Goal: Transaction & Acquisition: Purchase product/service

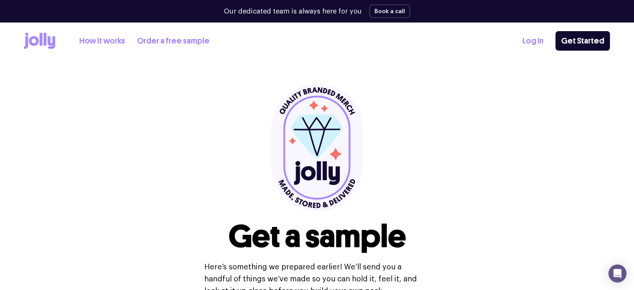
click at [108, 41] on link "How it works" at bounding box center [102, 41] width 46 height 12
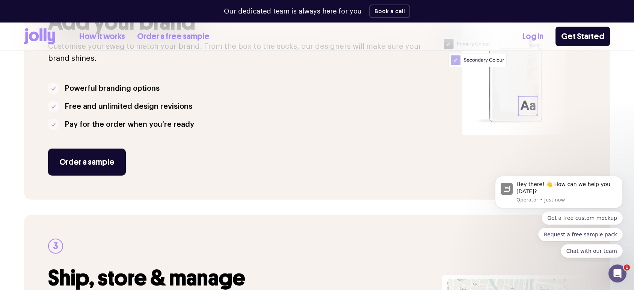
scroll to position [227, 0]
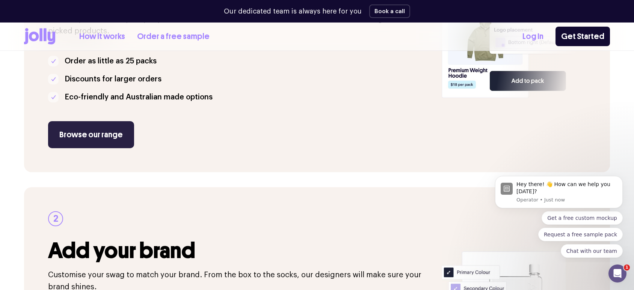
click at [100, 129] on link "Browse our range" at bounding box center [91, 134] width 86 height 27
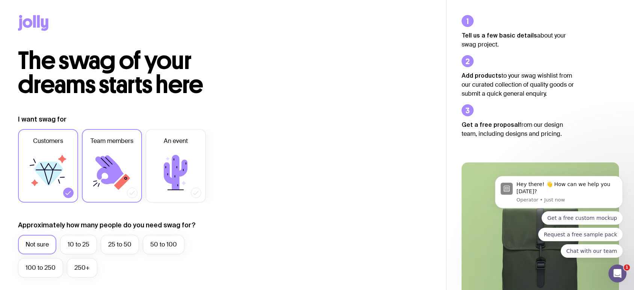
click at [124, 169] on icon at bounding box center [111, 172] width 45 height 45
click at [0, 0] on input "Team members" at bounding box center [0, 0] width 0 height 0
click at [168, 171] on icon at bounding box center [176, 172] width 24 height 35
click at [0, 0] on input "An event" at bounding box center [0, 0] width 0 height 0
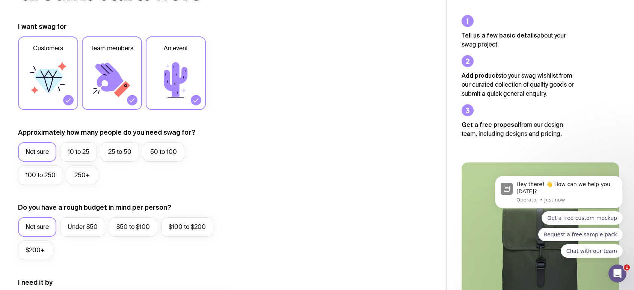
scroll to position [93, 0]
click at [74, 154] on label "10 to 25" at bounding box center [78, 152] width 37 height 20
click at [0, 0] on input "10 to 25" at bounding box center [0, 0] width 0 height 0
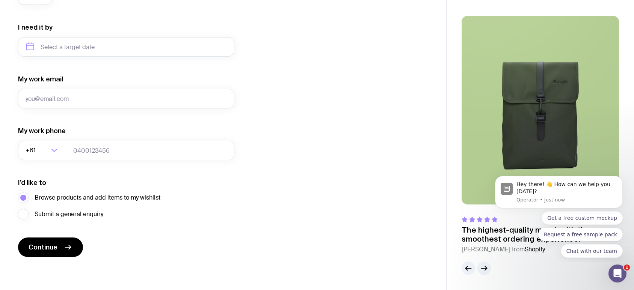
scroll to position [348, 0]
click at [56, 240] on button "Continue" at bounding box center [50, 248] width 65 height 20
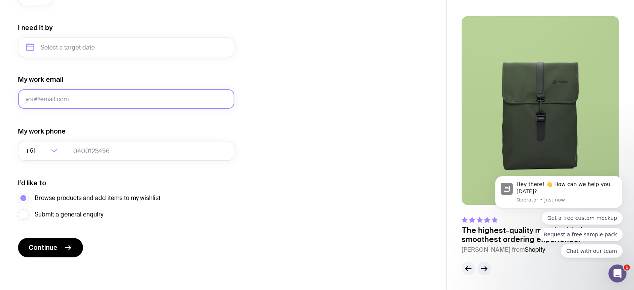
click at [72, 103] on input "My work email" at bounding box center [126, 99] width 216 height 20
type input "hello@mylittleartstudio.com.au"
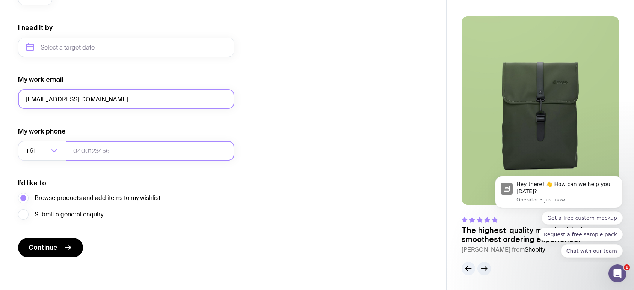
type input "0415586186"
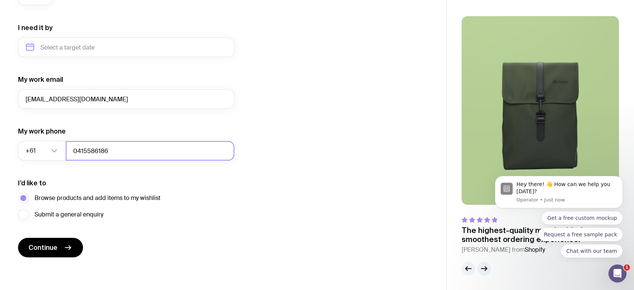
click at [94, 152] on input "0415586186" at bounding box center [150, 151] width 169 height 20
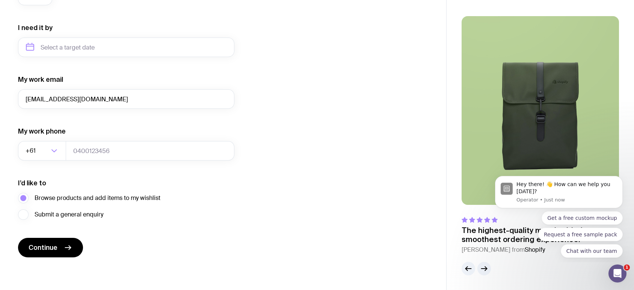
click at [167, 184] on div "I’d like to Browse products and add items to my wishlist Submit a general enqui…" at bounding box center [126, 199] width 216 height 41
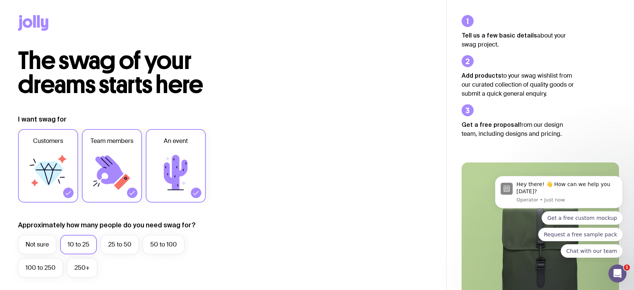
click at [22, 19] on icon at bounding box center [33, 23] width 30 height 16
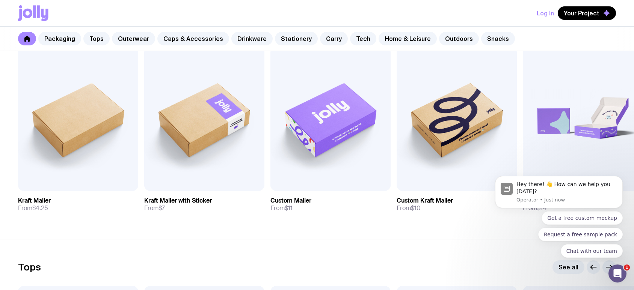
scroll to position [160, 0]
click at [620, 178] on icon "Dismiss notification" at bounding box center [620, 178] width 3 height 3
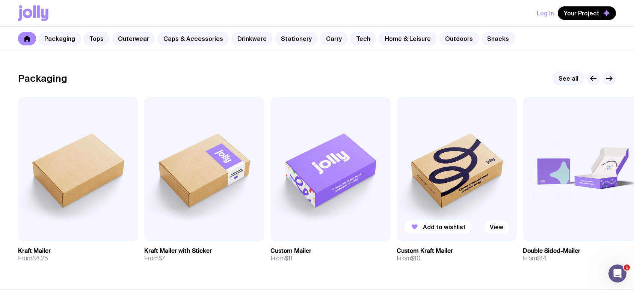
scroll to position [107, 0]
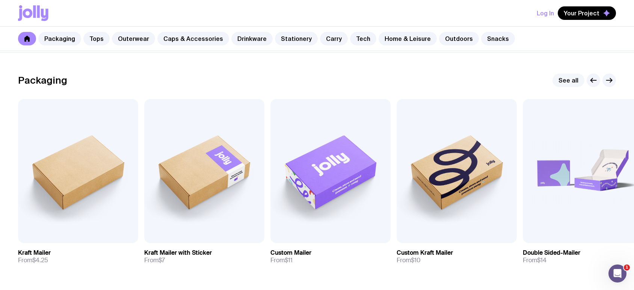
click at [569, 86] on link "See all" at bounding box center [569, 81] width 32 height 14
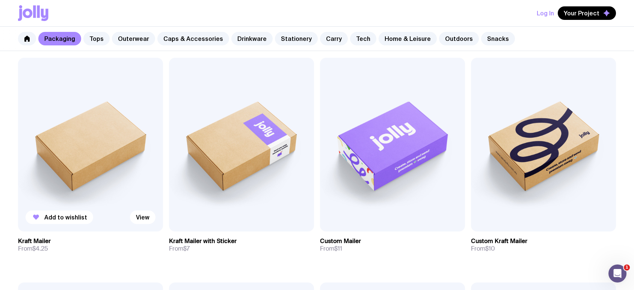
scroll to position [139, 0]
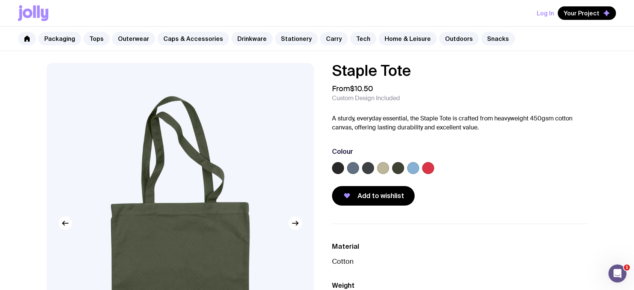
click at [340, 168] on label at bounding box center [338, 168] width 12 height 12
click at [0, 0] on input "radio" at bounding box center [0, 0] width 0 height 0
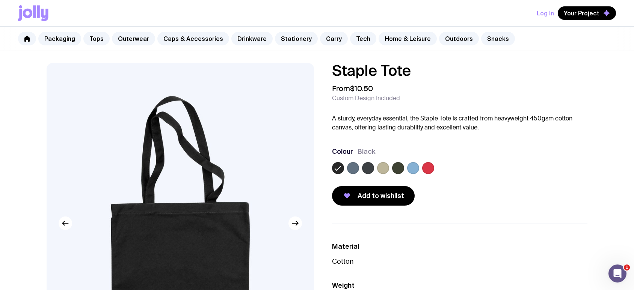
click at [354, 168] on label at bounding box center [353, 168] width 12 height 12
click at [0, 0] on input "radio" at bounding box center [0, 0] width 0 height 0
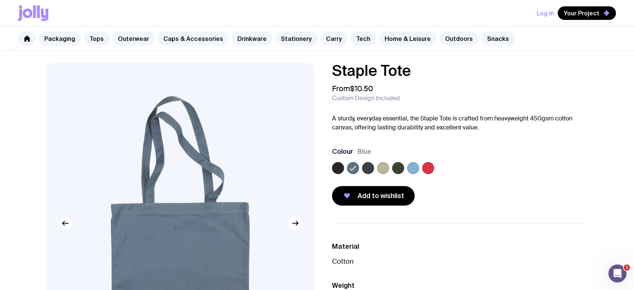
click at [367, 168] on label at bounding box center [368, 168] width 12 height 12
click at [0, 0] on input "radio" at bounding box center [0, 0] width 0 height 0
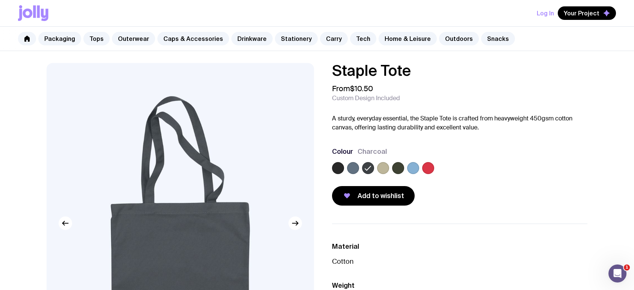
click at [379, 168] on label at bounding box center [383, 168] width 12 height 12
click at [0, 0] on input "radio" at bounding box center [0, 0] width 0 height 0
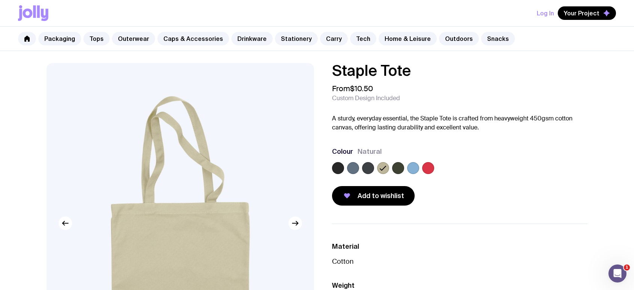
click at [396, 168] on label at bounding box center [398, 168] width 12 height 12
click at [0, 0] on input "radio" at bounding box center [0, 0] width 0 height 0
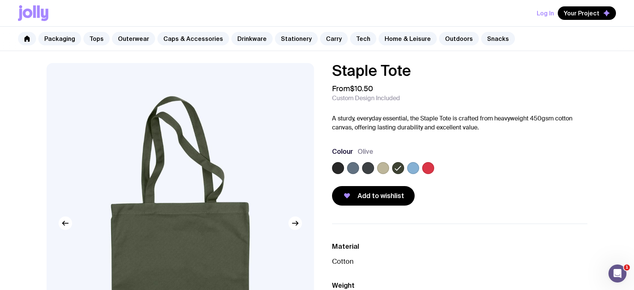
click at [416, 170] on label at bounding box center [413, 168] width 12 height 12
click at [0, 0] on input "radio" at bounding box center [0, 0] width 0 height 0
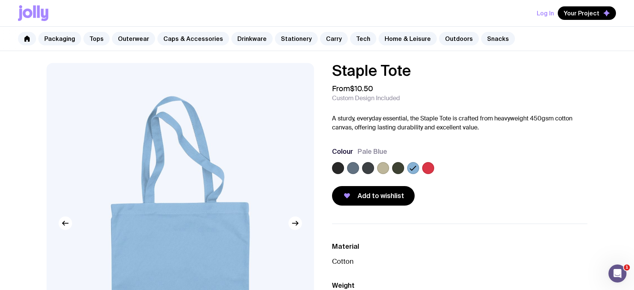
click at [432, 167] on label at bounding box center [428, 168] width 12 height 12
click at [0, 0] on input "radio" at bounding box center [0, 0] width 0 height 0
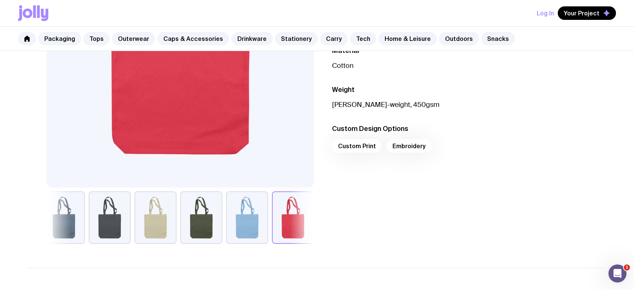
scroll to position [217, 0]
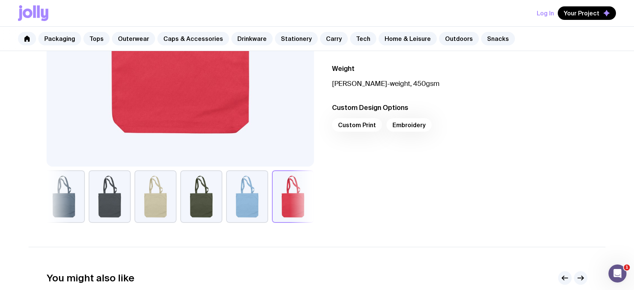
click at [362, 129] on div "Custom Print Embroidery" at bounding box center [460, 127] width 256 height 18
click at [362, 126] on div "Custom Print Embroidery" at bounding box center [460, 127] width 256 height 18
click at [413, 124] on div "Custom Print Embroidery" at bounding box center [460, 127] width 256 height 18
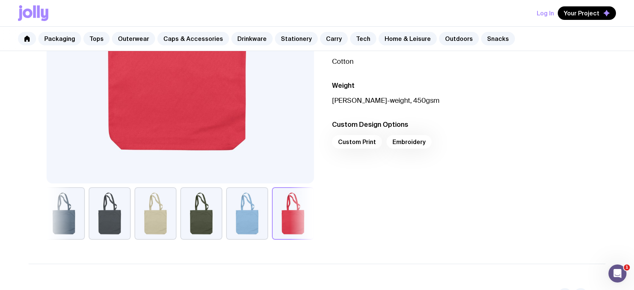
scroll to position [0, 0]
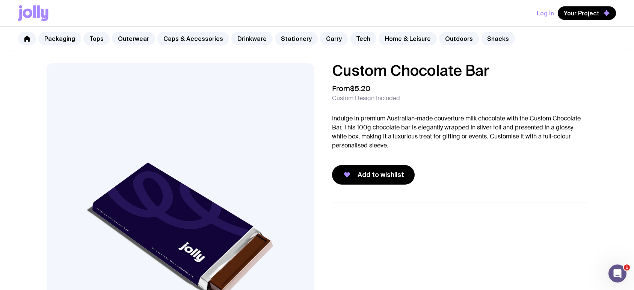
click at [371, 137] on p "Indulge in premium Australian-made couverture milk chocolate with the Custom Ch…" at bounding box center [460, 132] width 256 height 36
click at [371, 151] on div "Custom Chocolate Bar From $5.20 Custom Design Included Indulge in premium Austr…" at bounding box center [460, 124] width 256 height 122
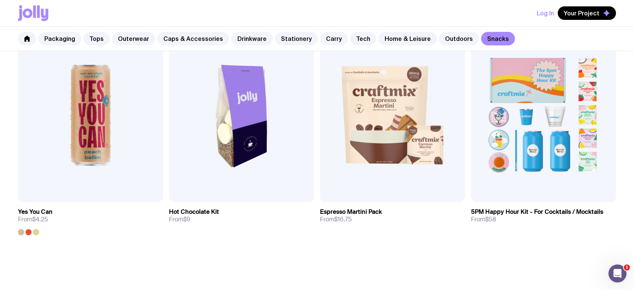
scroll to position [629, 0]
click at [526, 136] on img at bounding box center [543, 116] width 145 height 174
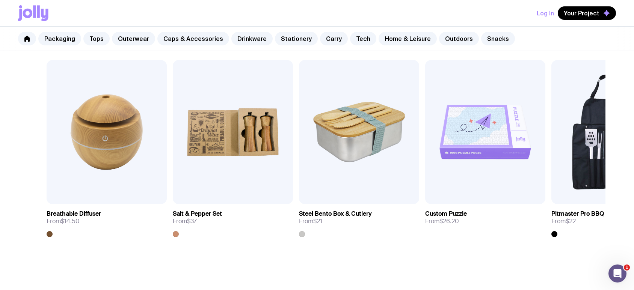
scroll to position [397, 0]
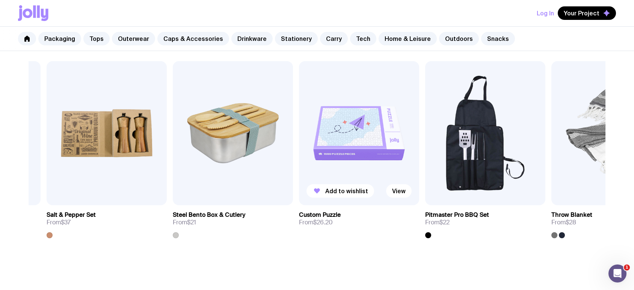
click at [361, 128] on img at bounding box center [359, 133] width 120 height 144
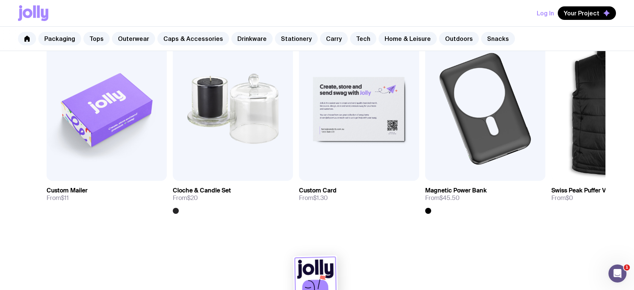
scroll to position [420, 0]
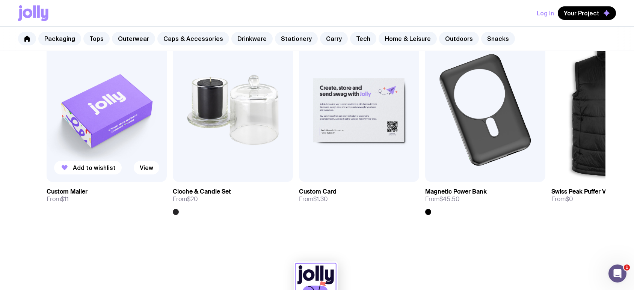
click at [110, 141] on img at bounding box center [107, 110] width 120 height 144
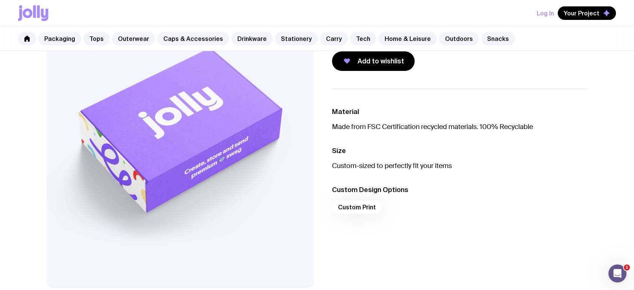
scroll to position [108, 0]
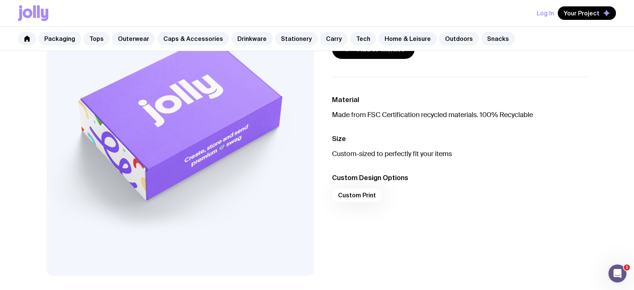
click at [351, 202] on div "Custom Print" at bounding box center [460, 198] width 256 height 18
click at [351, 194] on div "Custom Print" at bounding box center [460, 198] width 256 height 18
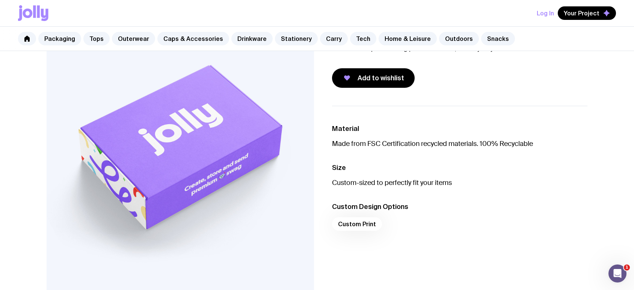
scroll to position [36, 0]
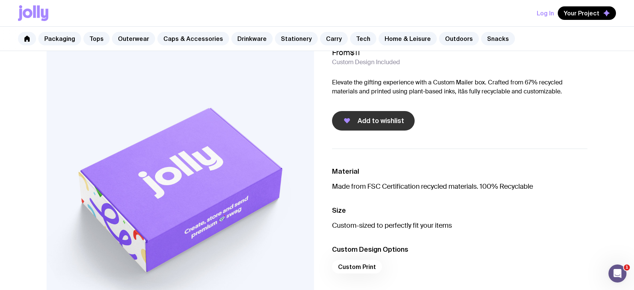
click at [357, 126] on button "Add to wishlist" at bounding box center [373, 121] width 83 height 20
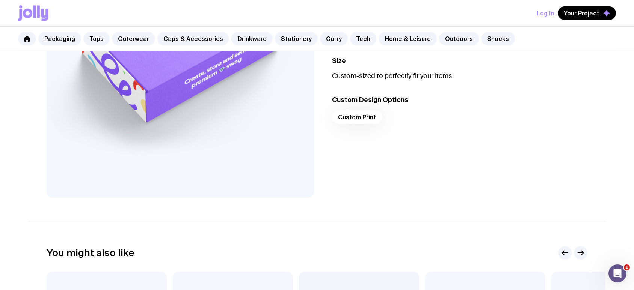
scroll to position [0, 0]
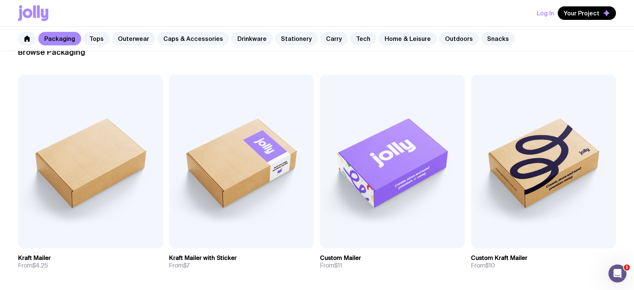
scroll to position [124, 0]
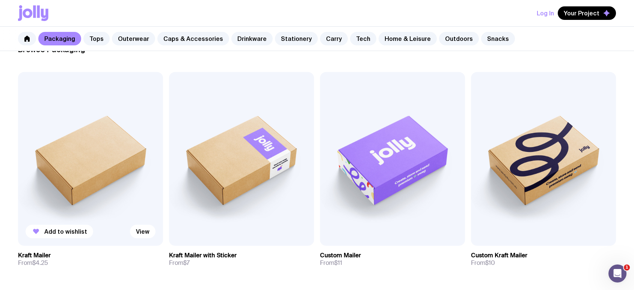
click at [121, 174] on img at bounding box center [90, 159] width 145 height 174
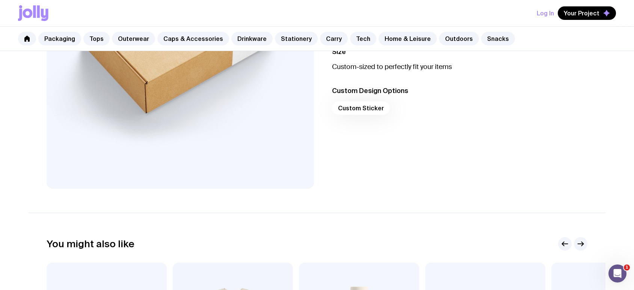
click at [375, 108] on div "Custom Sticker" at bounding box center [460, 110] width 256 height 18
